Goal: Transaction & Acquisition: Purchase product/service

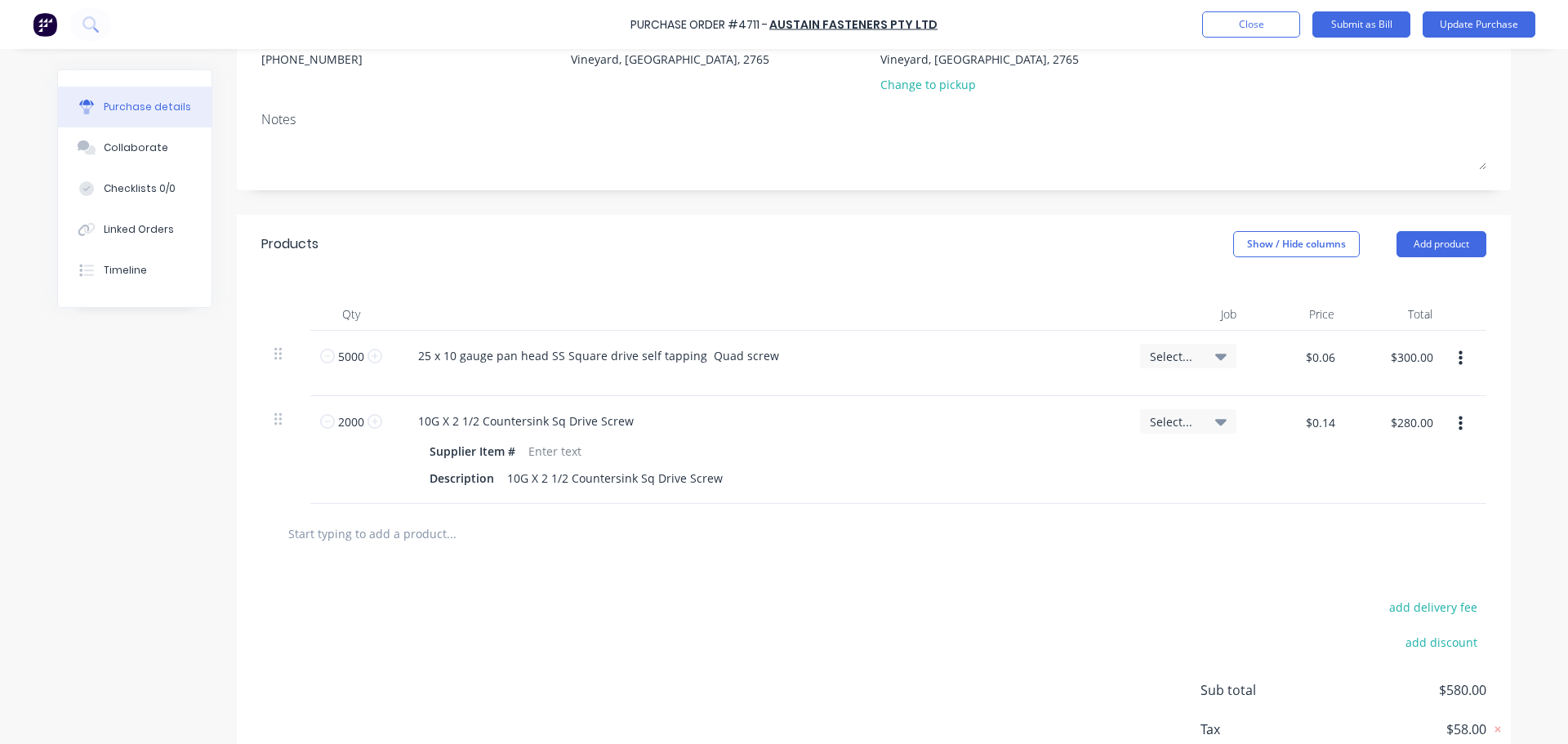
scroll to position [193, 0]
type textarea "x"
click at [1326, 353] on input "$0.06" at bounding box center [1320, 356] width 49 height 26
type input "$0.053"
type input "$265.00"
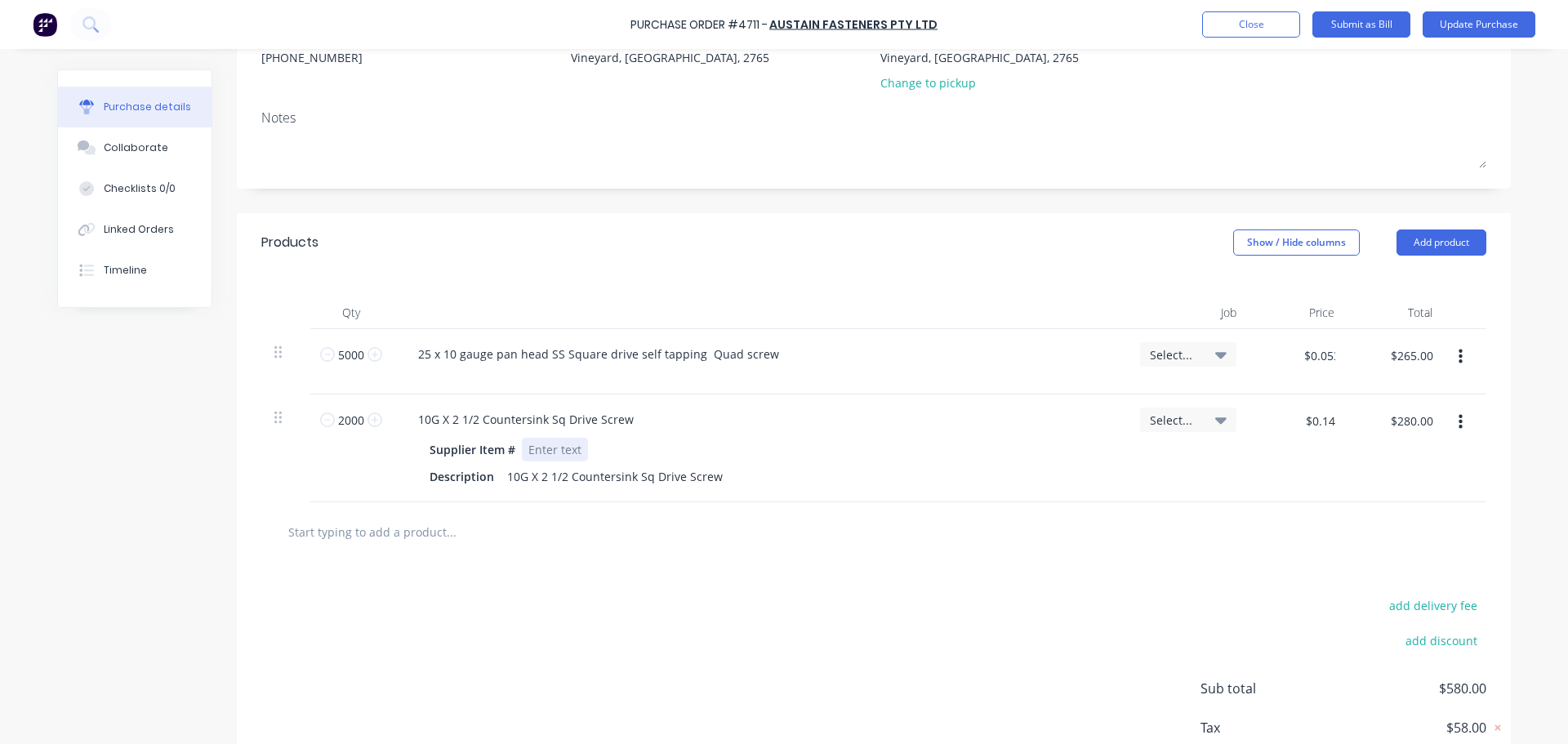
click at [1089, 437] on div "10G X 2 1/2 Countersink Sq Drive Screw Supplier Item # Description 10G X 2 1/2 …" at bounding box center [758, 448] width 735 height 107
click at [1326, 350] on input "$0.053" at bounding box center [1315, 356] width 55 height 26
type textarea "x"
click at [1330, 359] on input "$0.053" at bounding box center [1315, 356] width 55 height 26
type input "$0.0534"
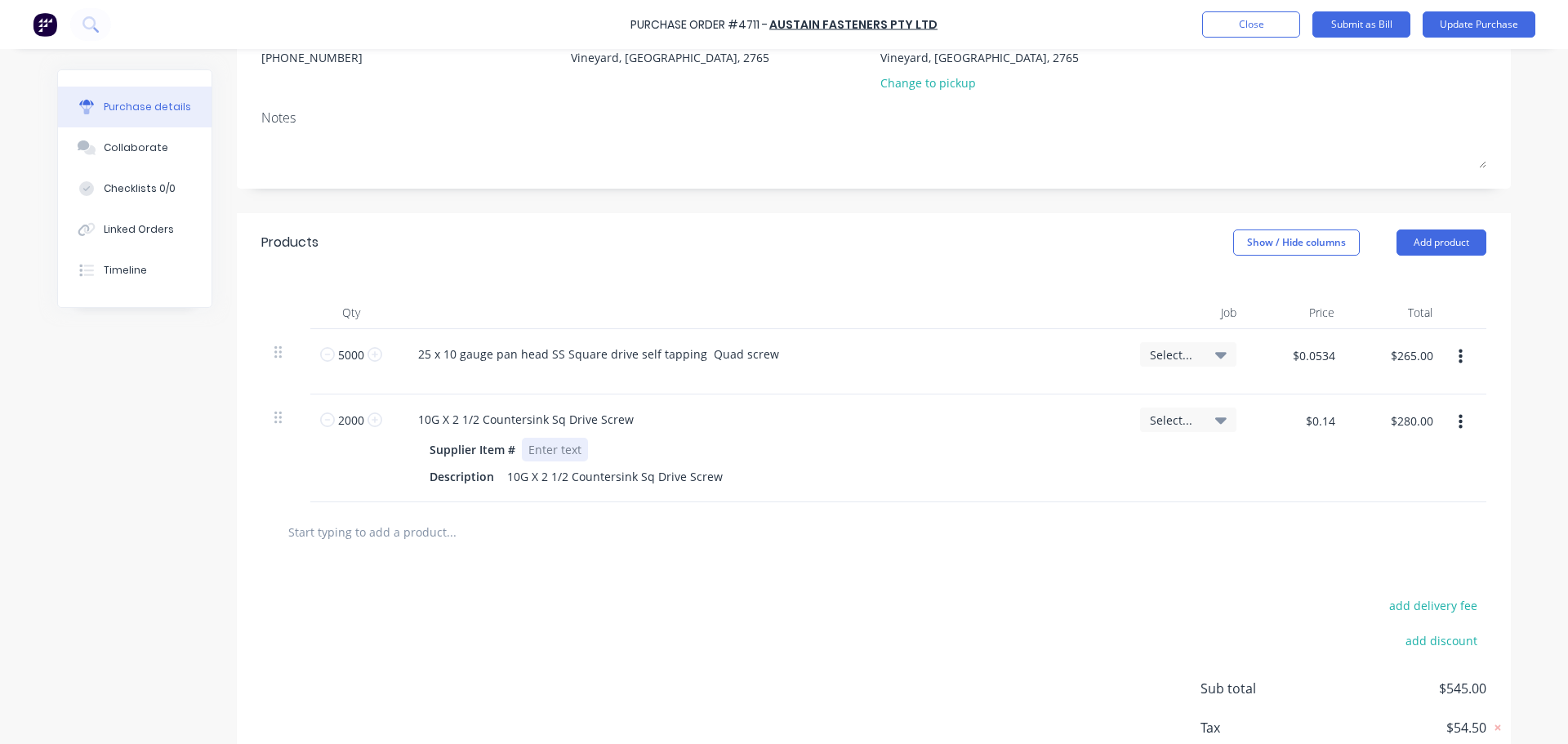
type input "$267.00"
click at [1025, 444] on div "Supplier Item #" at bounding box center [756, 449] width 666 height 24
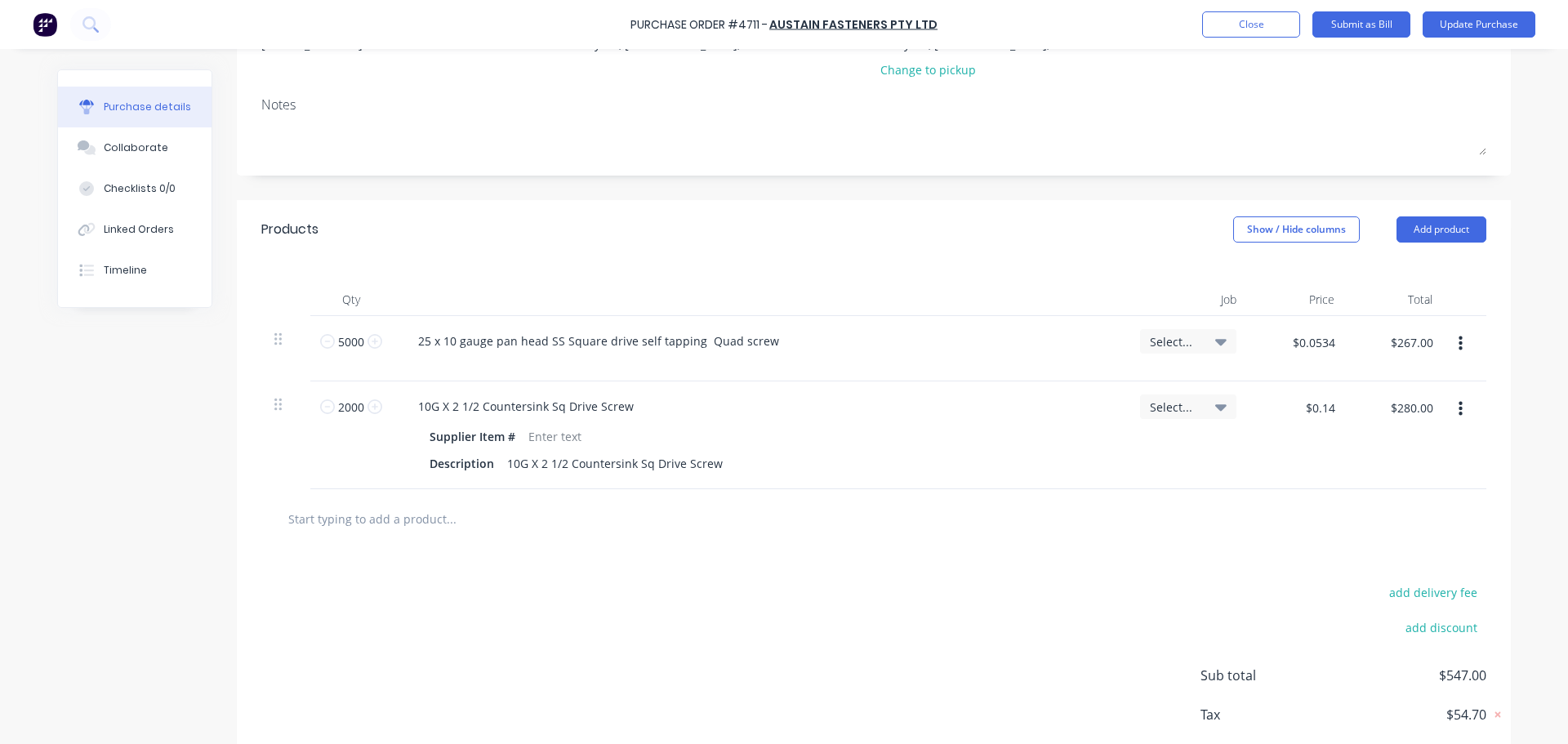
type textarea "x"
click at [437, 518] on input "text" at bounding box center [451, 519] width 326 height 33
type input "a"
type textarea "x"
type input "au"
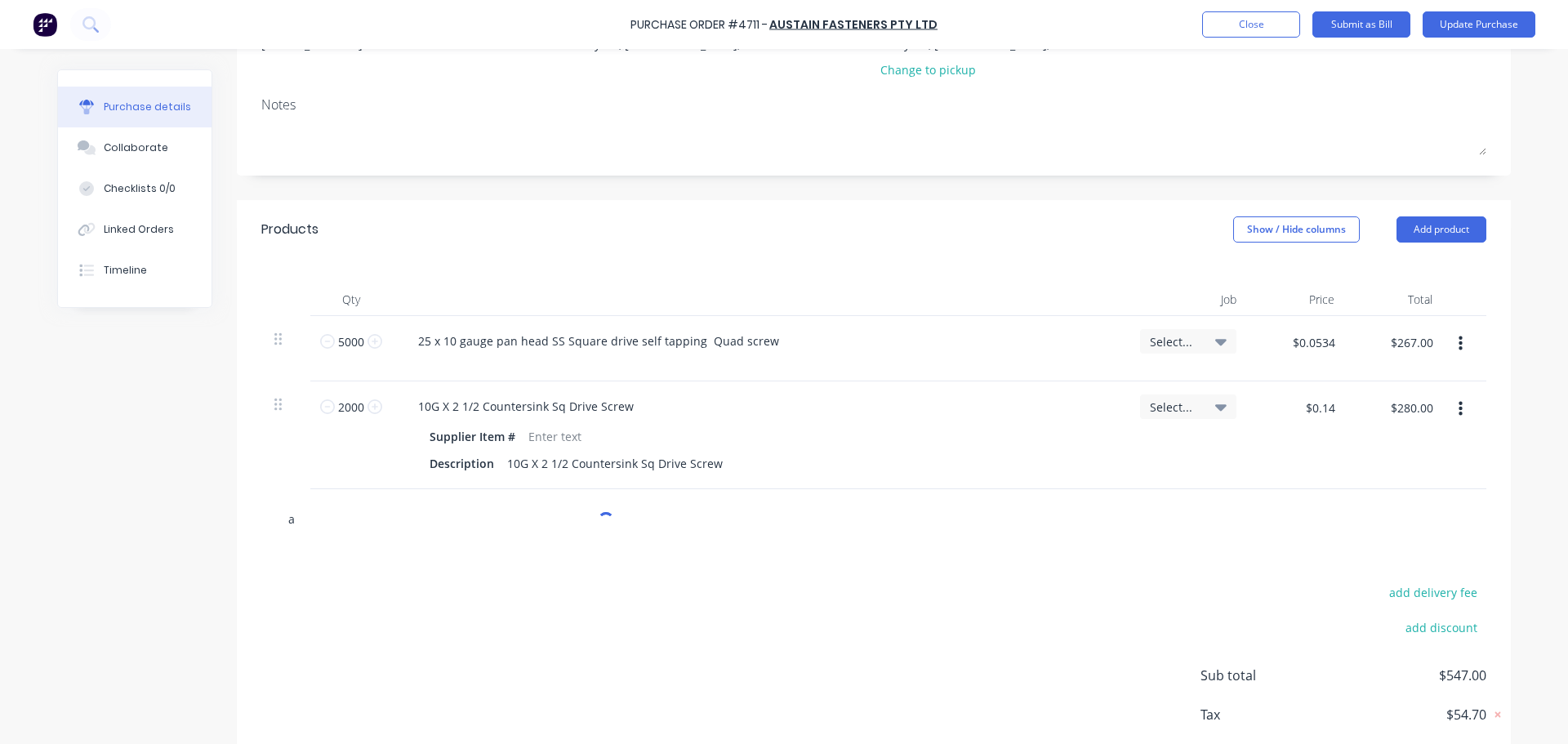
type textarea "x"
type input "aus"
type textarea "x"
type input "aust"
type textarea "x"
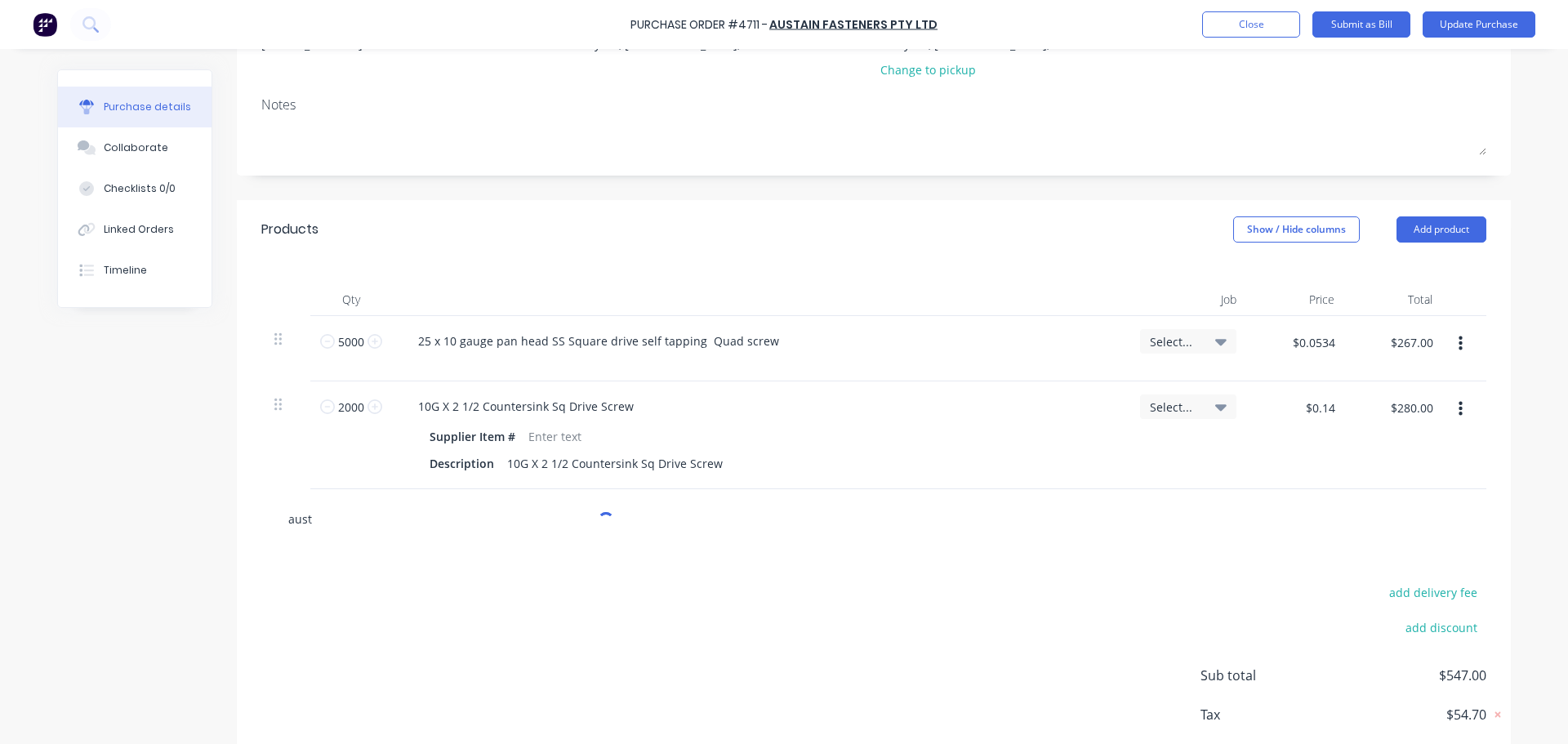
type input "austa"
type textarea "x"
type input "austai"
type textarea "x"
type input "austain"
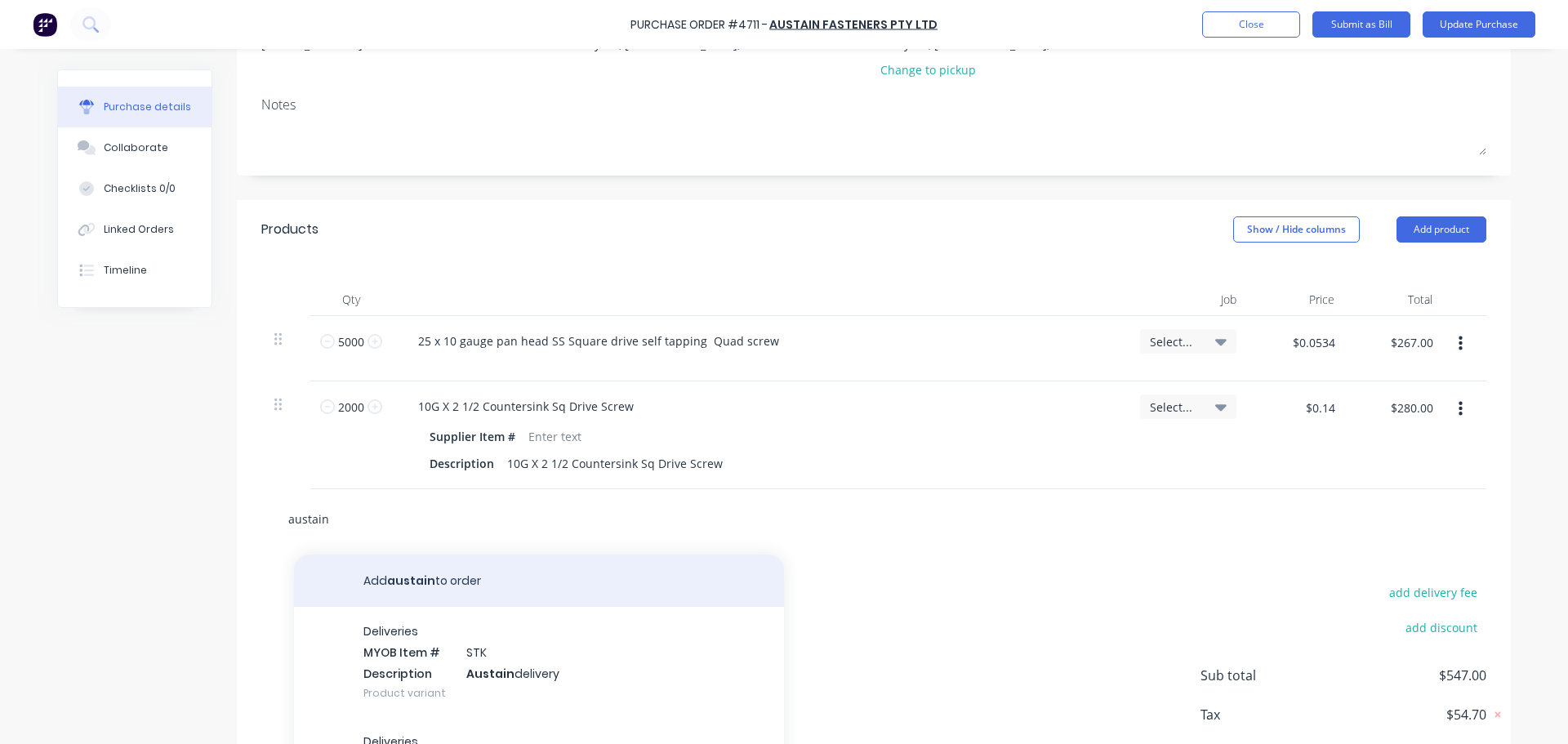
type textarea "x"
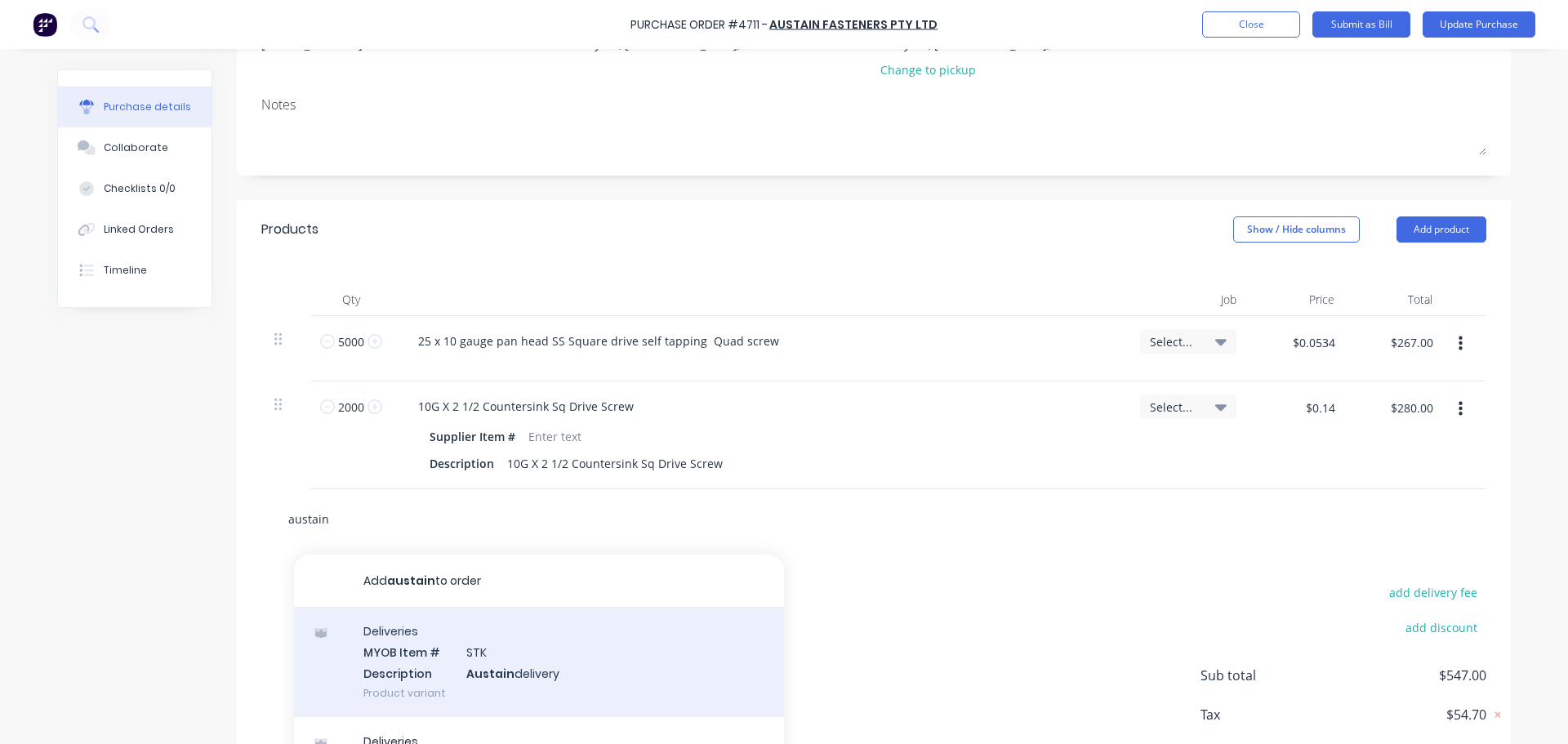
type input "austain"
click at [502, 674] on div "Deliveries MYOB Item # STK Description Austain delivery Product variant" at bounding box center [539, 662] width 490 height 110
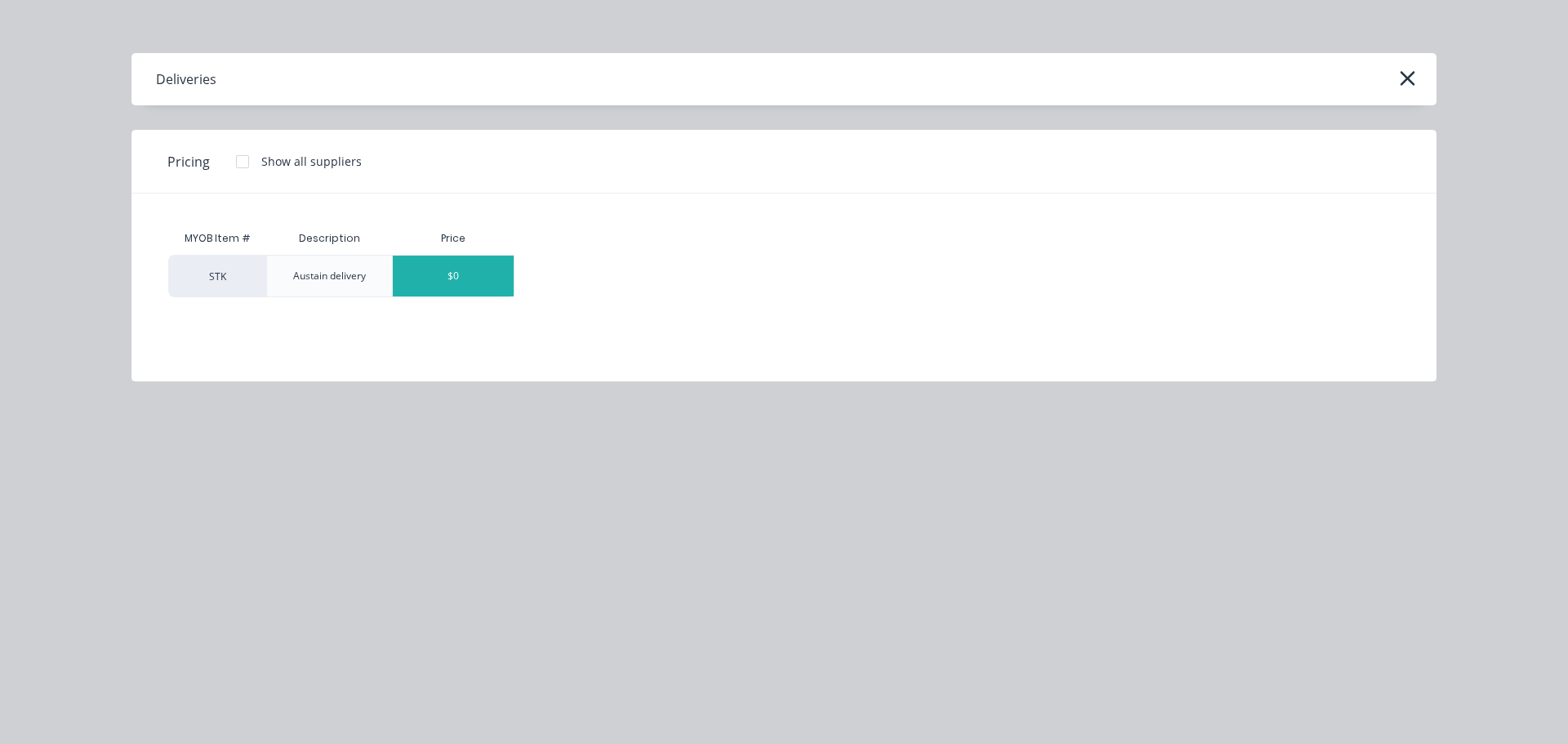
type textarea "x"
click at [454, 276] on div "$0" at bounding box center [452, 276] width 121 height 41
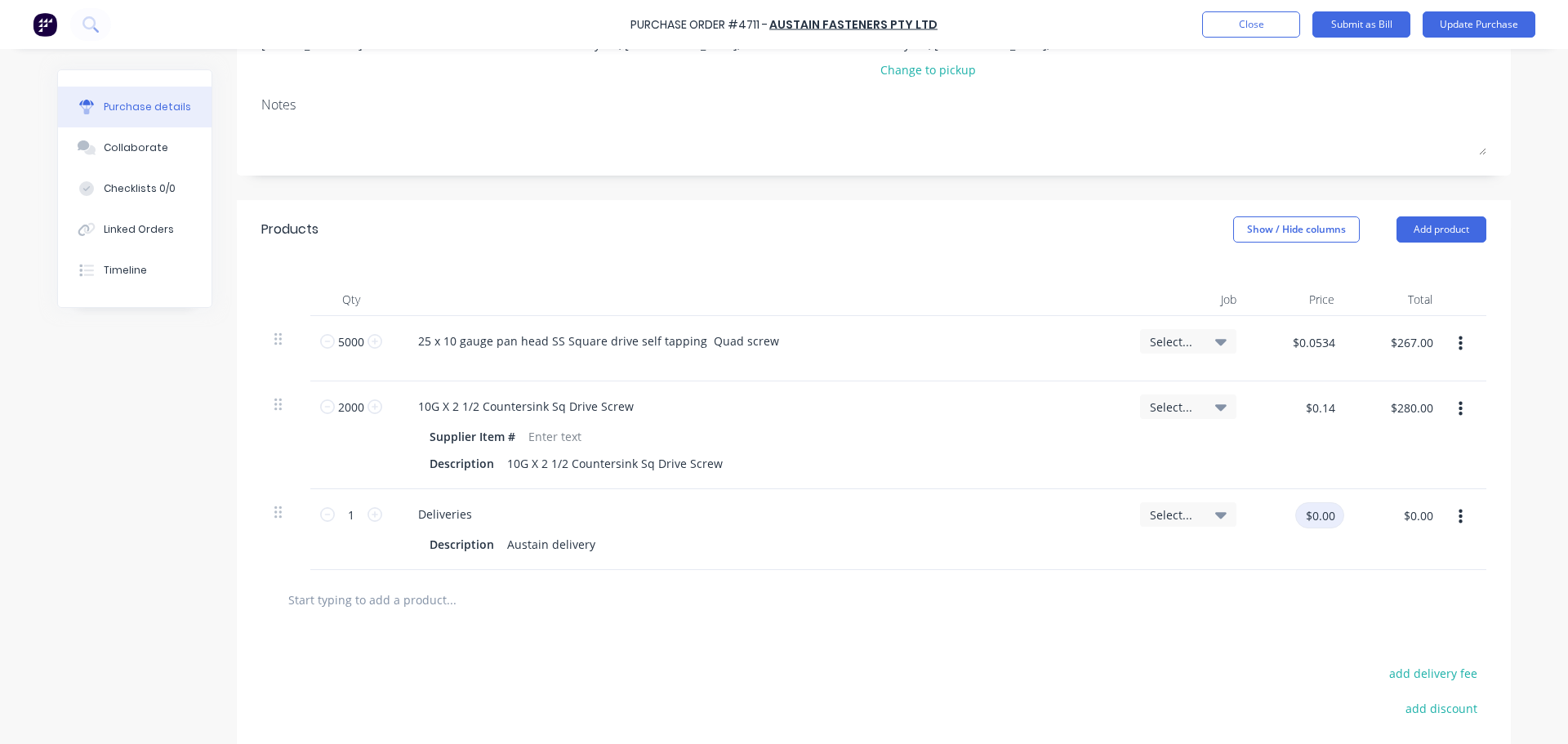
type textarea "x"
click at [1305, 524] on input "$0.00" at bounding box center [1320, 516] width 49 height 26
type input "15.00"
type textarea "x"
type input "$15.00"
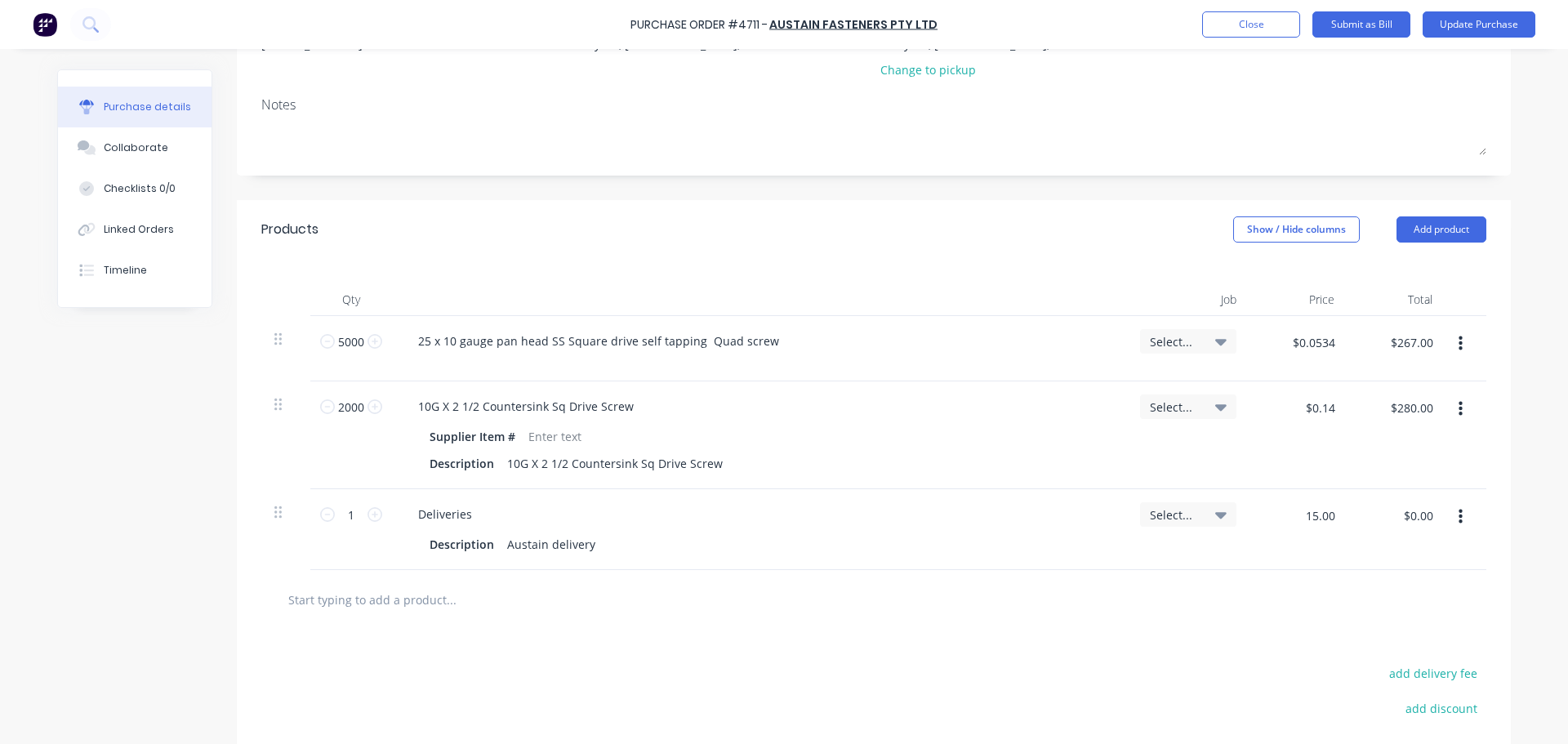
type input "$15.00"
click at [1095, 600] on div at bounding box center [874, 600] width 1198 height 33
click at [1470, 18] on button "Update Purchase" at bounding box center [1479, 25] width 113 height 26
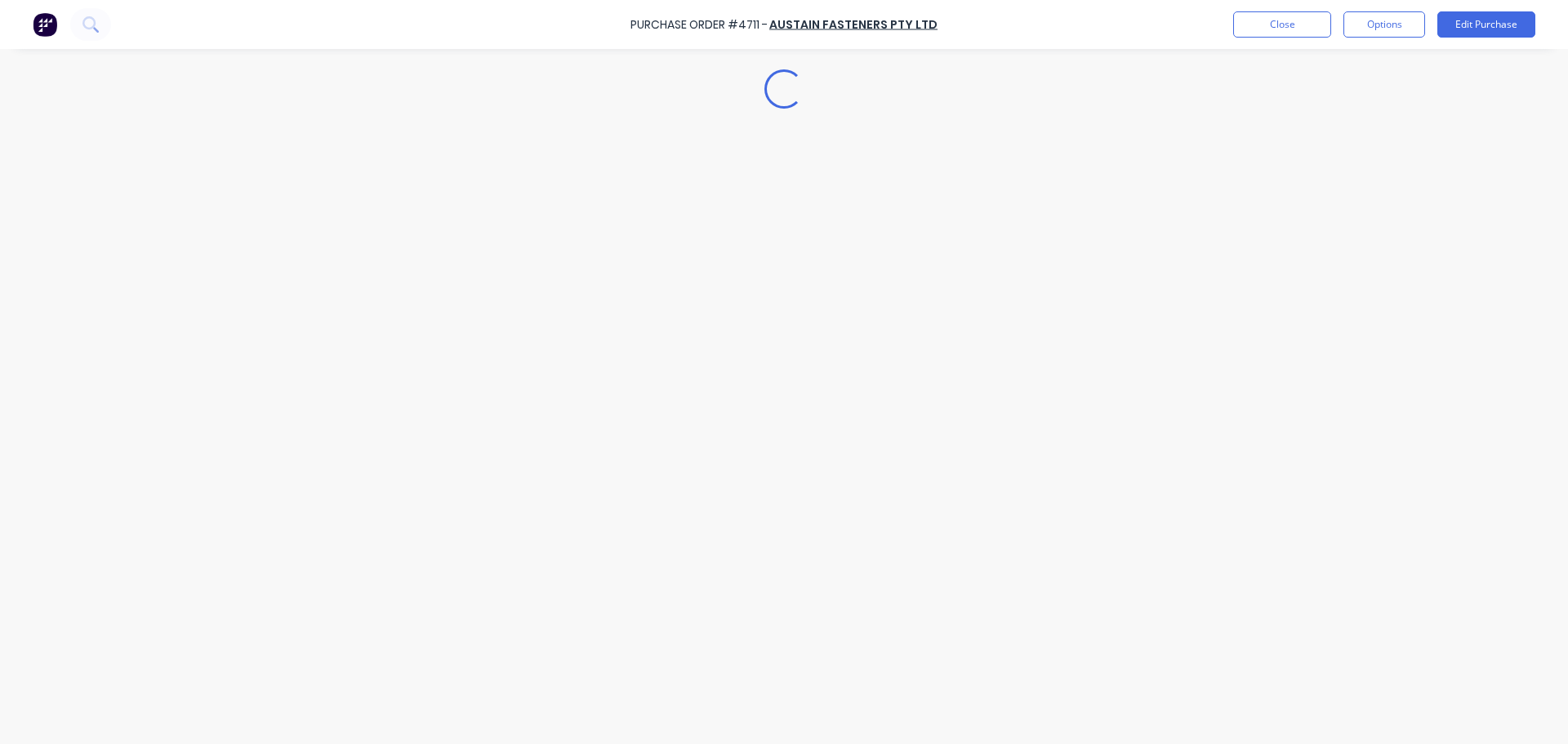
scroll to position [0, 0]
type textarea "x"
